Goal: Task Accomplishment & Management: Use online tool/utility

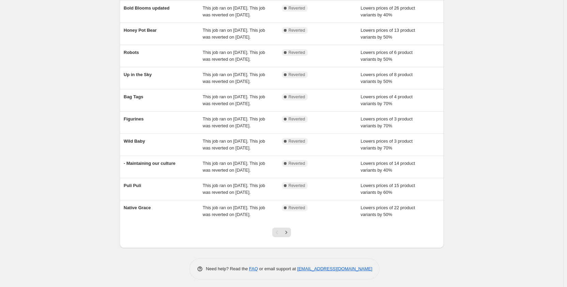
scroll to position [65, 0]
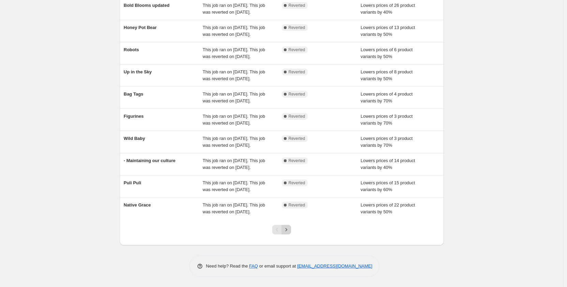
click at [290, 229] on icon "Next" at bounding box center [286, 229] width 7 height 7
click at [286, 229] on icon "Next" at bounding box center [286, 229] width 7 height 7
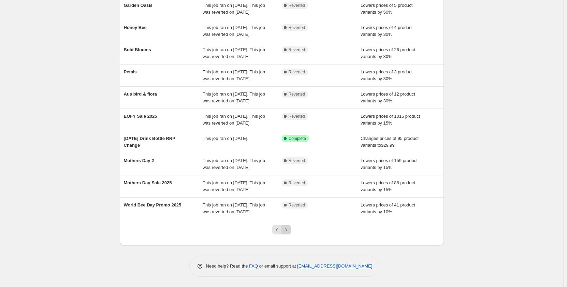
click at [290, 226] on button "Next" at bounding box center [287, 230] width 10 height 10
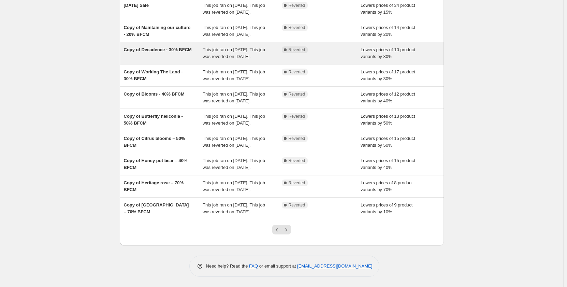
scroll to position [133, 0]
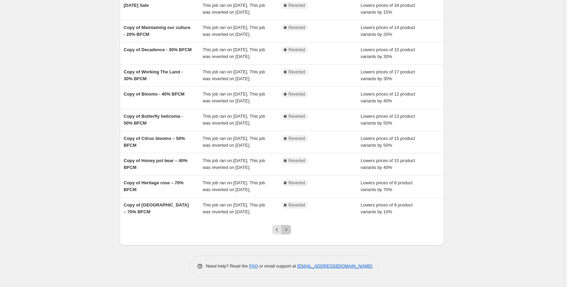
click at [290, 231] on icon "Next" at bounding box center [286, 229] width 7 height 7
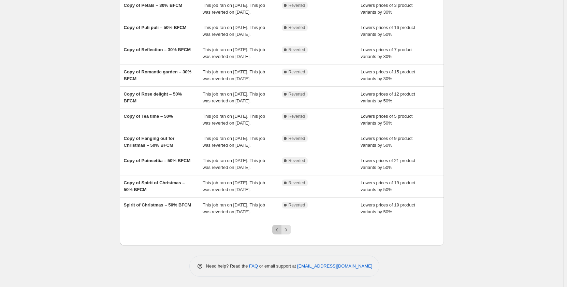
click at [278, 230] on icon "Previous" at bounding box center [277, 229] width 2 height 3
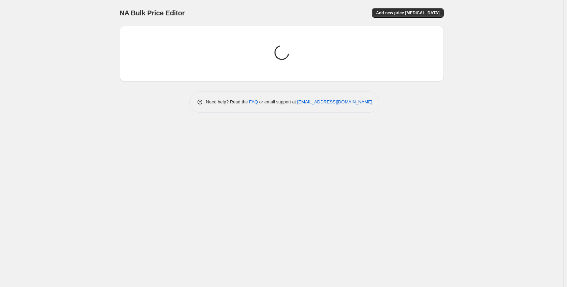
scroll to position [0, 0]
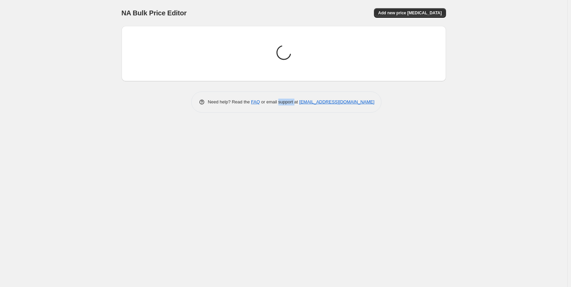
click at [279, 230] on div "NA Bulk Price Editor. This page is ready NA Bulk Price Editor Add new price cha…" at bounding box center [283, 143] width 567 height 287
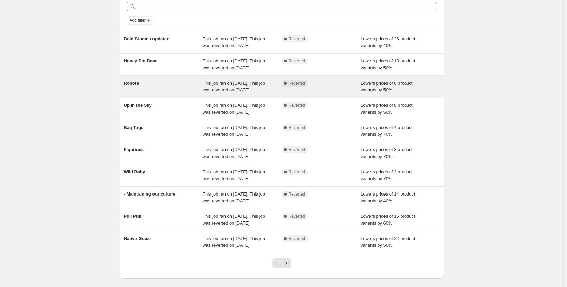
scroll to position [34, 0]
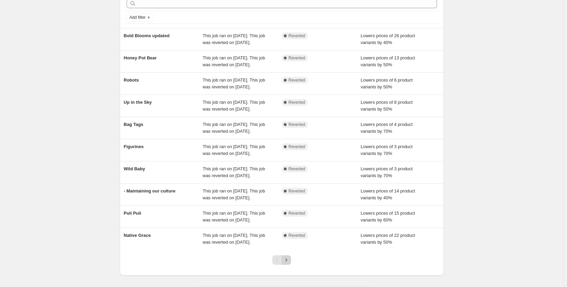
click at [286, 261] on icon "Next" at bounding box center [286, 260] width 7 height 7
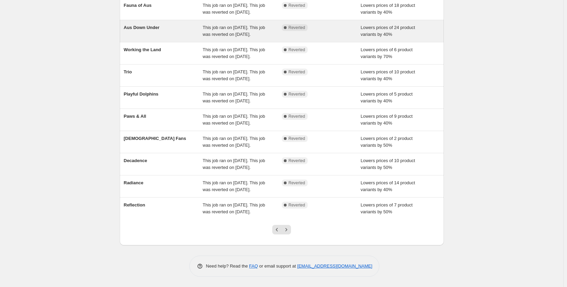
scroll to position [0, 0]
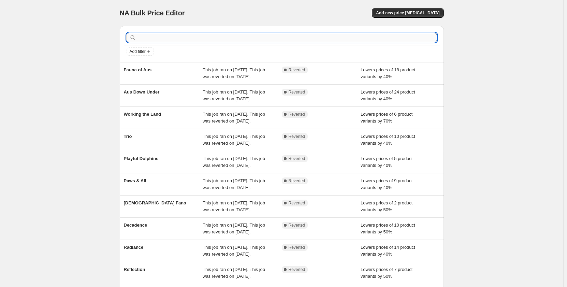
click at [175, 39] on input "text" at bounding box center [288, 38] width 300 height 10
type input "dog day"
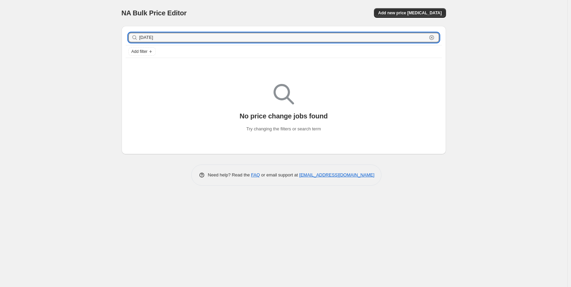
drag, startPoint x: 193, startPoint y: 38, endPoint x: 121, endPoint y: 33, distance: 72.2
click at [121, 33] on div "dog day Clear Add filter No price change jobs found Try changing the filters or…" at bounding box center [281, 87] width 330 height 134
type input "dog"
drag, startPoint x: 150, startPoint y: 33, endPoint x: 124, endPoint y: 30, distance: 26.5
click at [124, 30] on div "dog Clear Add filter" at bounding box center [284, 44] width 324 height 36
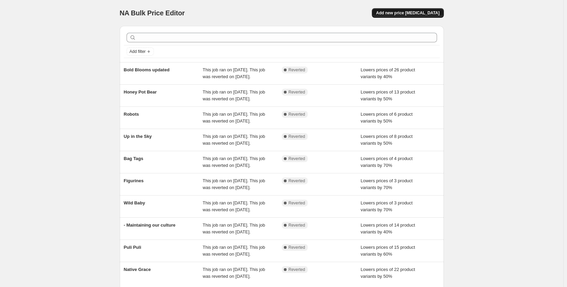
click at [417, 13] on span "Add new price change job" at bounding box center [408, 12] width 64 height 5
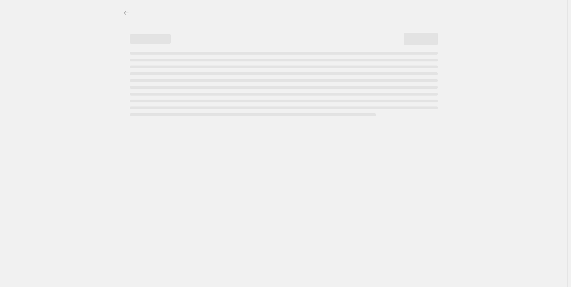
select select "percentage"
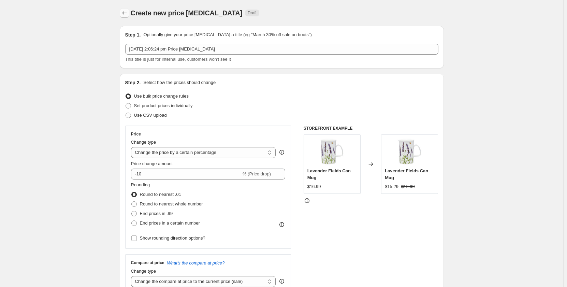
click at [129, 14] on button "Price change jobs" at bounding box center [125, 13] width 10 height 10
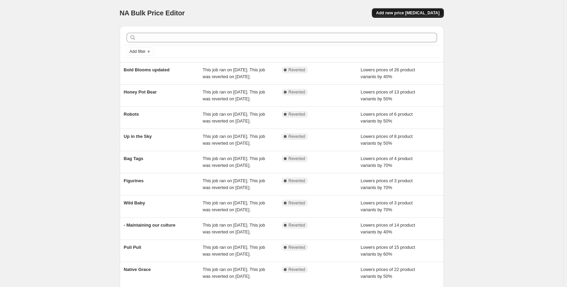
click at [415, 16] on button "Add new price [MEDICAL_DATA]" at bounding box center [408, 13] width 72 height 10
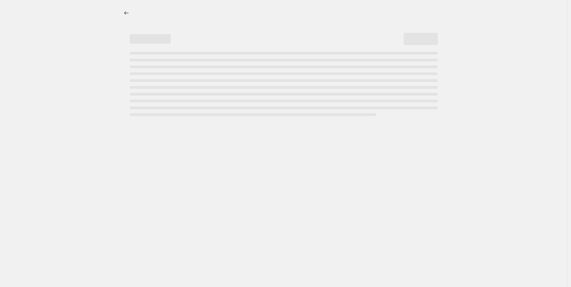
select select "percentage"
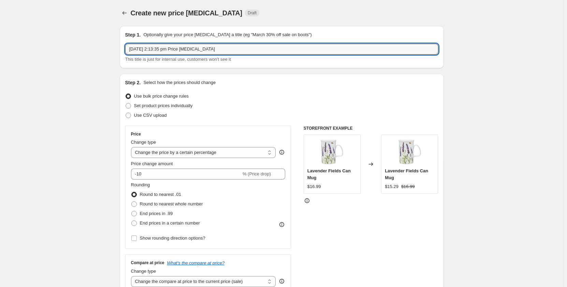
drag, startPoint x: 242, startPoint y: 48, endPoint x: 84, endPoint y: 52, distance: 158.1
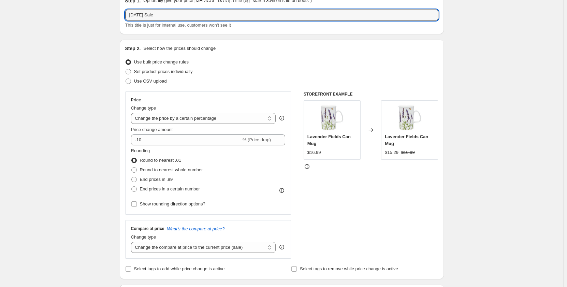
type input "Dog Day Sale"
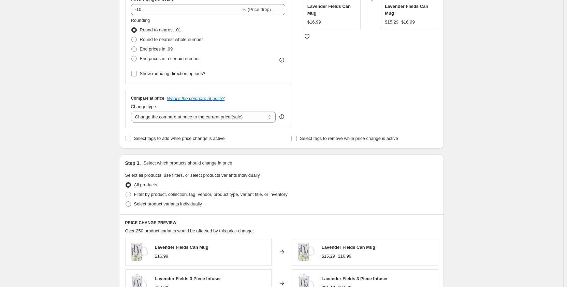
scroll to position [171, 0]
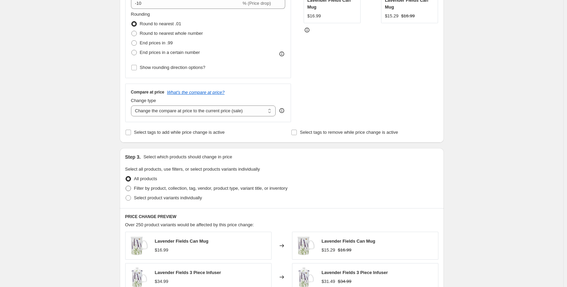
click at [165, 190] on span "Filter by product, collection, tag, vendor, product type, variant title, or inv…" at bounding box center [211, 188] width 154 height 5
click at [126, 186] on input "Filter by product, collection, tag, vendor, product type, variant title, or inv…" at bounding box center [126, 186] width 0 height 0
radio input "true"
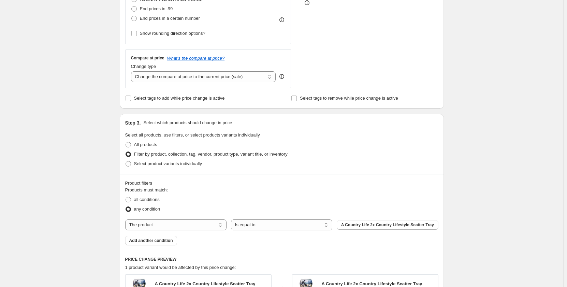
scroll to position [273, 0]
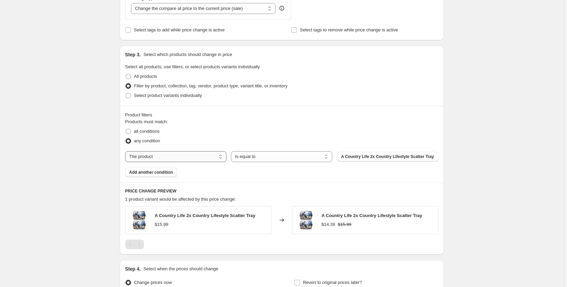
click at [206, 159] on select "The product The product's collection The product's tag The product's vendor The…" at bounding box center [175, 156] width 101 height 11
select select "collection"
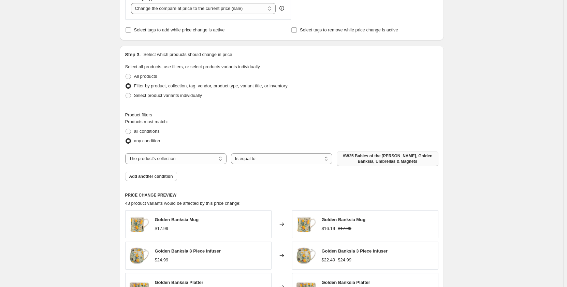
click at [371, 163] on span "AW25 Babies of the Bush, Golden Banksia, Umbrellas & Magnets" at bounding box center [387, 158] width 93 height 11
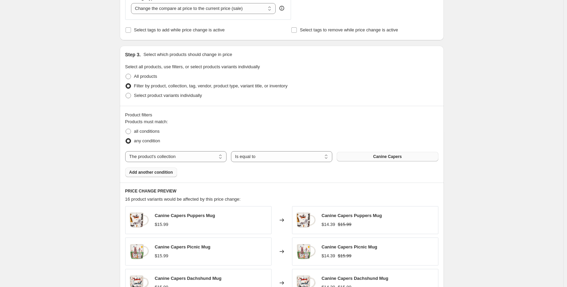
click at [167, 174] on span "Add another condition" at bounding box center [151, 172] width 44 height 5
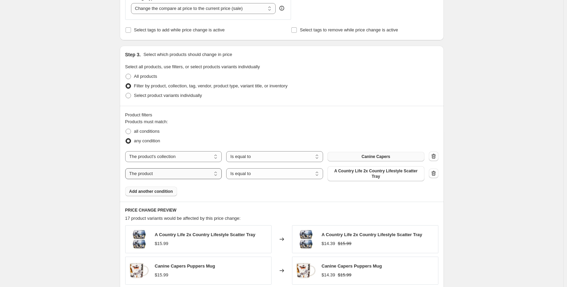
click at [179, 173] on select "The product The product's collection The product's tag The product's vendor The…" at bounding box center [173, 173] width 97 height 11
select select "collection"
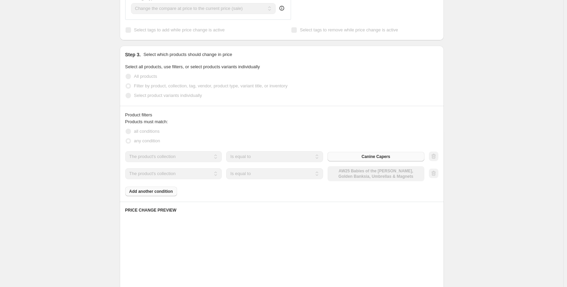
click at [353, 174] on div "The product The product's collection The product's tag The product's vendor The…" at bounding box center [274, 173] width 299 height 15
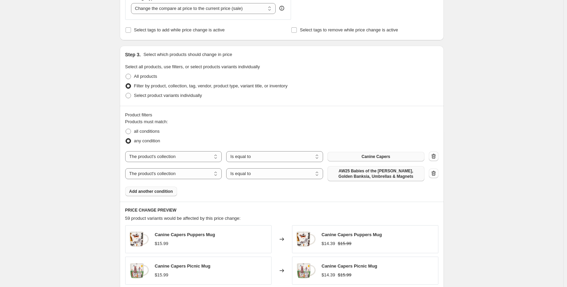
click at [352, 174] on span "AW25 Babies of the Bush, Golden Banksia, Umbrellas & Magnets" at bounding box center [376, 173] width 89 height 11
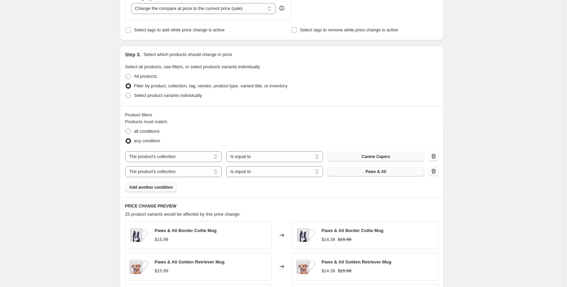
click at [148, 188] on span "Add another condition" at bounding box center [151, 187] width 44 height 5
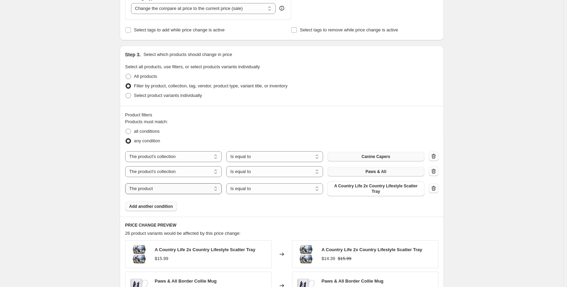
click at [178, 187] on select "The product The product's collection The product's tag The product's vendor The…" at bounding box center [173, 188] width 97 height 11
select select "collection"
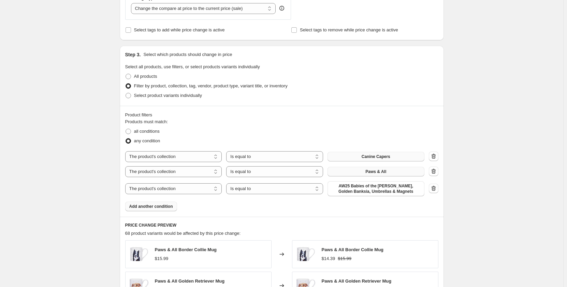
click at [350, 188] on span "AW25 Babies of the Bush, Golden Banksia, Umbrellas & Magnets" at bounding box center [376, 188] width 89 height 11
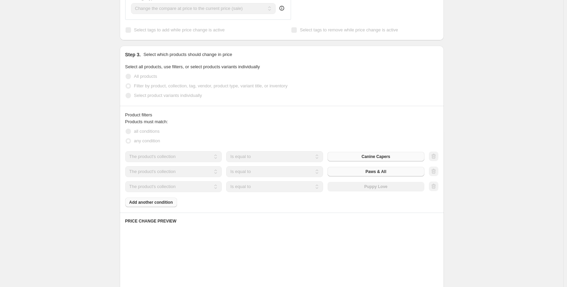
click at [168, 205] on div "Products must match: all conditions any condition The product The product's col…" at bounding box center [281, 162] width 313 height 89
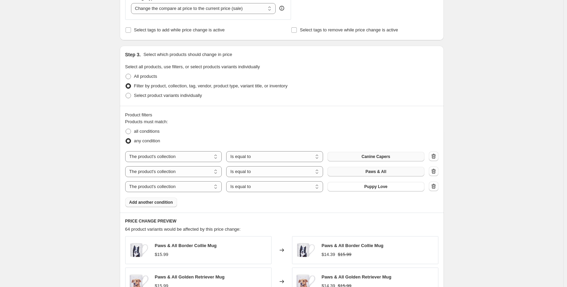
click at [165, 204] on span "Add another condition" at bounding box center [151, 202] width 44 height 5
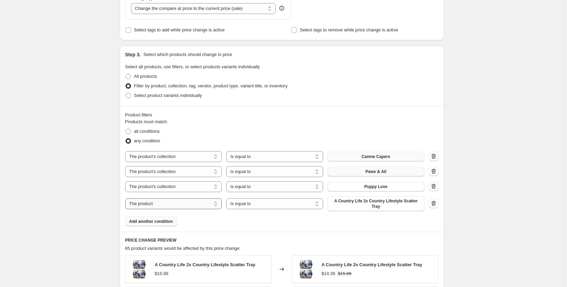
click at [182, 205] on select "The product The product's collection The product's tag The product's vendor The…" at bounding box center [173, 203] width 97 height 11
select select "collection"
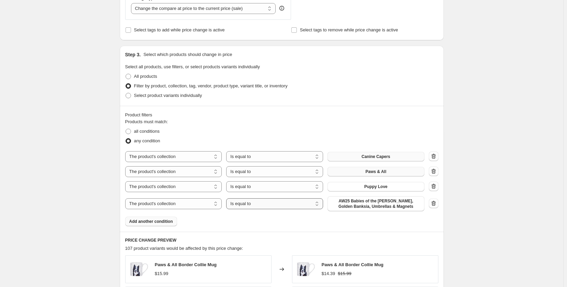
click at [243, 207] on select "Is equal to Is not equal to" at bounding box center [274, 203] width 97 height 11
click at [204, 220] on div "Products must match: all conditions any condition The product The product's col…" at bounding box center [281, 172] width 313 height 108
click at [352, 199] on span "AW25 Babies of the Bush, Golden Banksia, Umbrellas & Magnets" at bounding box center [376, 203] width 89 height 11
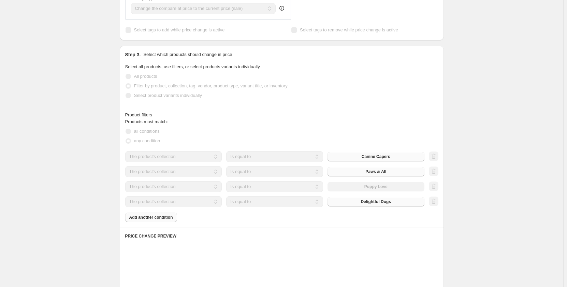
click at [154, 218] on div "Products must match: all conditions any condition The product The product's col…" at bounding box center [281, 170] width 313 height 104
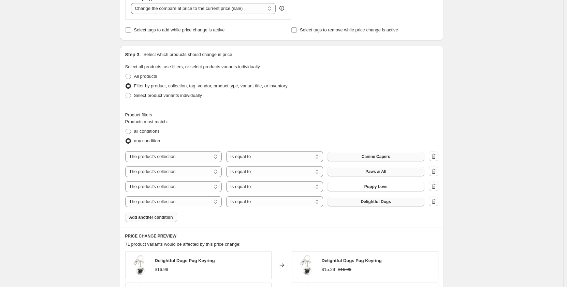
click at [154, 218] on span "Add another condition" at bounding box center [151, 217] width 44 height 5
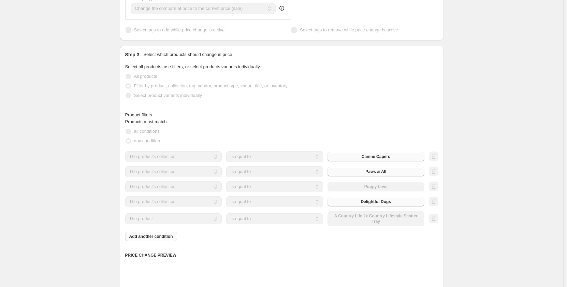
click at [139, 234] on div "Products must match: all conditions any condition The product The product's col…" at bounding box center [281, 179] width 313 height 123
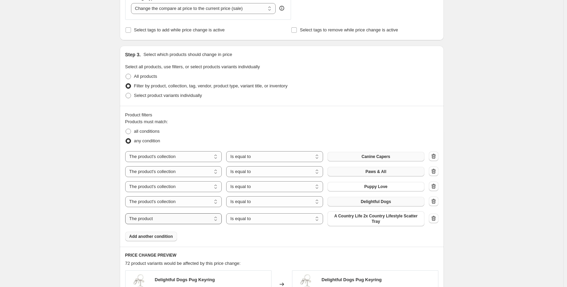
click at [153, 217] on select "The product The product's collection The product's tag The product's vendor The…" at bounding box center [173, 218] width 97 height 11
select select "collection"
click at [348, 222] on span "AW25 Babies of the Bush, Golden Banksia, Umbrellas & Magnets" at bounding box center [376, 218] width 89 height 11
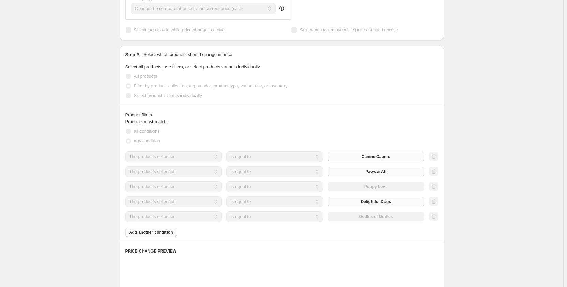
click at [155, 238] on div "Product filters Products must match: all conditions any condition The product T…" at bounding box center [282, 174] width 324 height 137
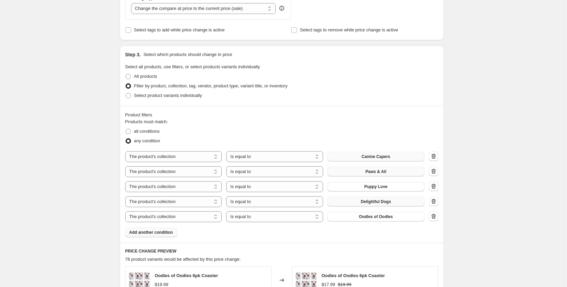
click at [170, 230] on span "Add another condition" at bounding box center [151, 232] width 44 height 5
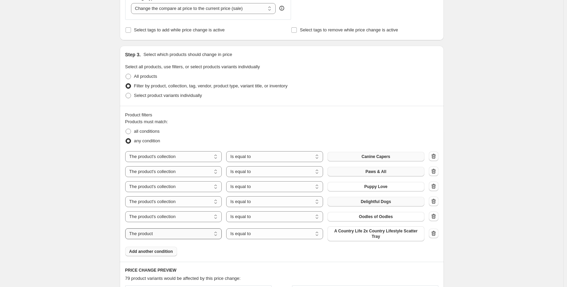
click at [199, 235] on select "The product The product's collection The product's tag The product's vendor The…" at bounding box center [173, 233] width 97 height 11
select select "collection"
click at [370, 232] on span "AW25 Babies of the Bush, Golden Banksia, Umbrellas & Magnets" at bounding box center [376, 233] width 89 height 11
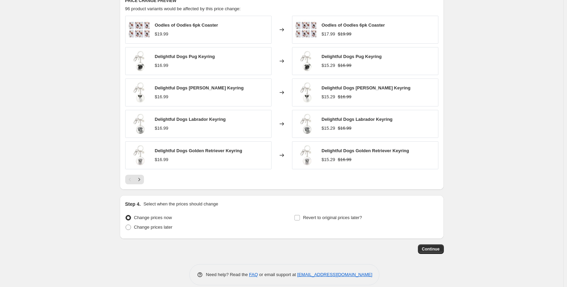
scroll to position [548, 0]
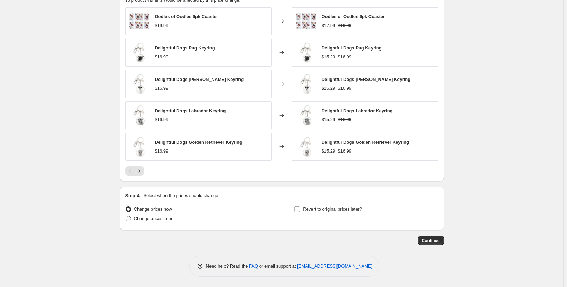
click at [166, 221] on span "Change prices later" at bounding box center [153, 218] width 39 height 5
click at [126, 216] on input "Change prices later" at bounding box center [126, 216] width 0 height 0
radio input "true"
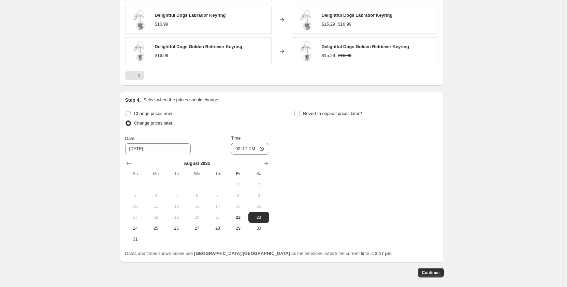
scroll to position [650, 0]
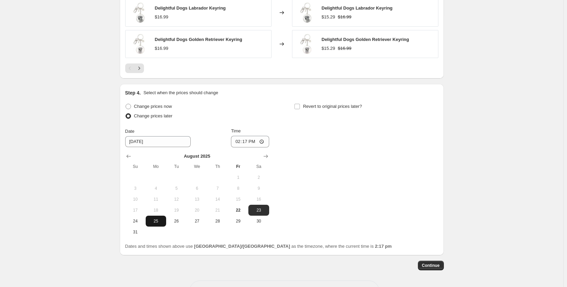
click at [157, 226] on button "25" at bounding box center [156, 221] width 20 height 11
type input "8/25/2025"
click at [267, 140] on input "14:17" at bounding box center [250, 142] width 38 height 12
type input "10:00"
click at [358, 181] on div "Change prices now Change prices later Date 8/25/2025 Time 10:00 August 2025 Su …" at bounding box center [281, 170] width 313 height 136
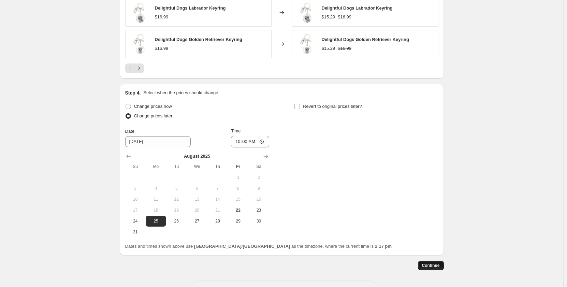
click at [437, 265] on span "Continue" at bounding box center [431, 265] width 18 height 5
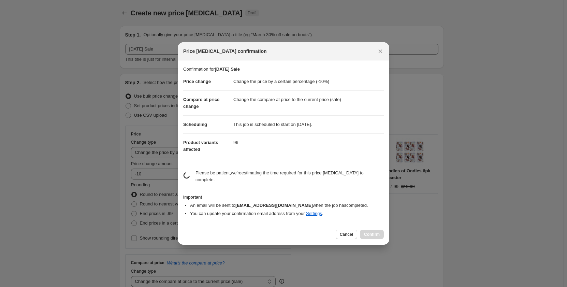
scroll to position [0, 0]
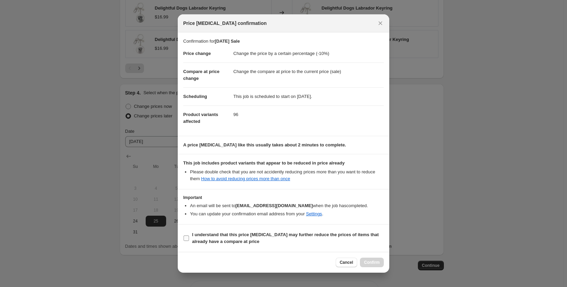
click at [206, 238] on b "I understand that this price change job may further reduce the prices of items …" at bounding box center [285, 238] width 187 height 12
click at [189, 238] on input "I understand that this price change job may further reduce the prices of items …" at bounding box center [186, 238] width 5 height 5
checkbox input "true"
click at [377, 260] on button "Confirm" at bounding box center [372, 263] width 24 height 10
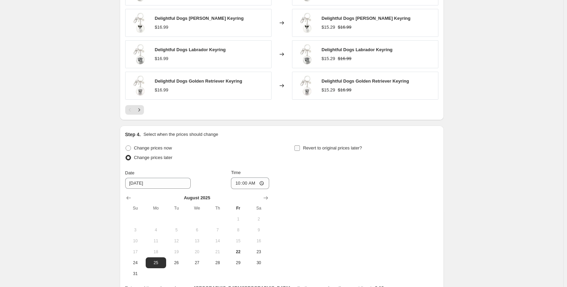
click at [298, 149] on input "Revert to original prices later?" at bounding box center [297, 147] width 5 height 5
checkbox input "true"
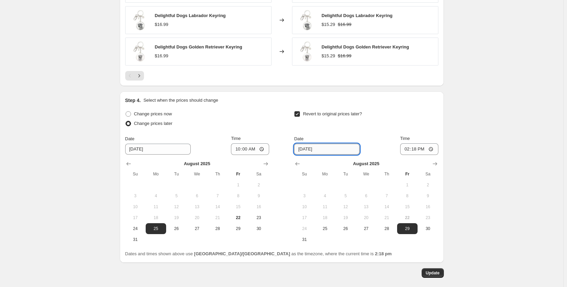
click at [350, 146] on input "8/29/2025" at bounding box center [327, 149] width 66 height 11
click at [352, 151] on input "8/29/2025" at bounding box center [327, 149] width 66 height 11
click at [366, 227] on span "27" at bounding box center [366, 228] width 15 height 5
type input "8/27/2025"
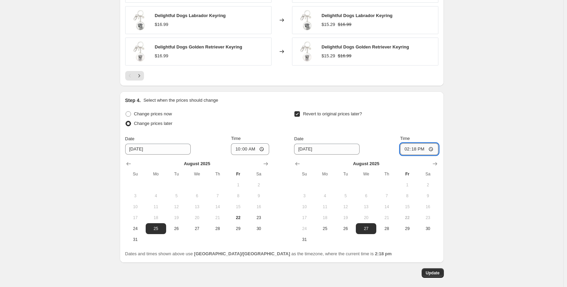
click at [434, 152] on input "14:18" at bounding box center [419, 149] width 38 height 12
type input "23:59"
click at [430, 271] on span "Update" at bounding box center [433, 272] width 14 height 5
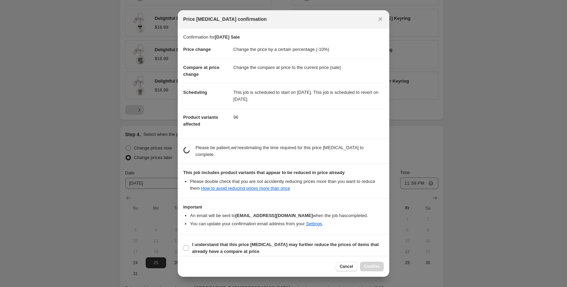
scroll to position [0, 0]
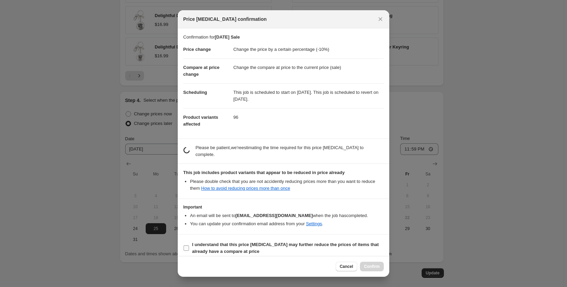
click at [243, 242] on b "I understand that this price change job may further reduce the prices of items …" at bounding box center [285, 248] width 187 height 12
click at [189, 245] on input "I understand that this price change job may further reduce the prices of items …" at bounding box center [186, 247] width 5 height 5
checkbox input "true"
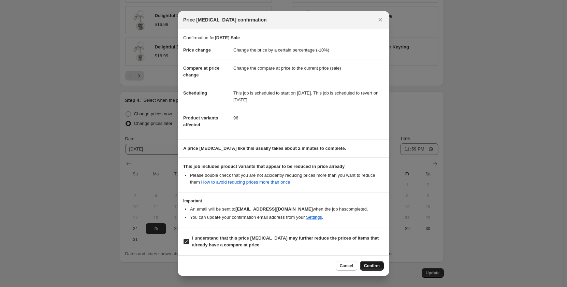
click at [374, 264] on span "Confirm" at bounding box center [372, 265] width 16 height 5
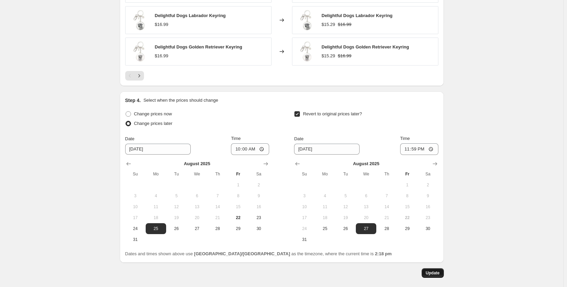
click at [438, 272] on span "Update" at bounding box center [433, 272] width 14 height 5
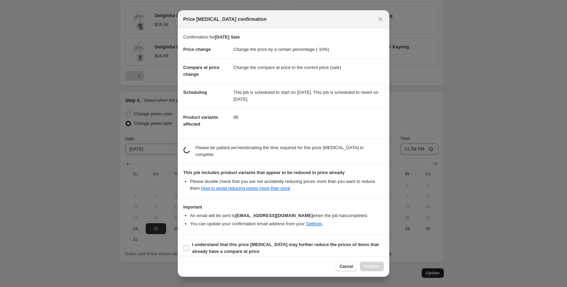
scroll to position [0, 0]
click at [207, 242] on b "I understand that this price change job may further reduce the prices of items …" at bounding box center [285, 248] width 187 height 12
click at [189, 245] on input "I understand that this price change job may further reduce the prices of items …" at bounding box center [186, 247] width 5 height 5
checkbox input "true"
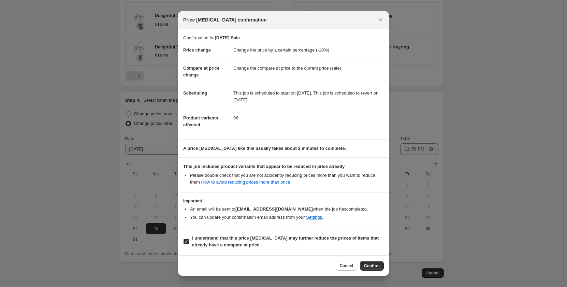
drag, startPoint x: 368, startPoint y: 265, endPoint x: 365, endPoint y: 253, distance: 12.3
click at [368, 265] on span "Confirm" at bounding box center [372, 265] width 16 height 5
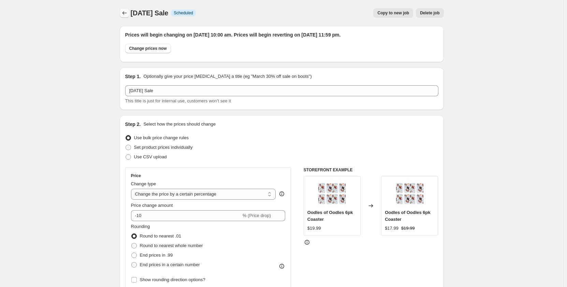
click at [125, 15] on icon "Price change jobs" at bounding box center [124, 13] width 7 height 7
